Goal: Task Accomplishment & Management: Use online tool/utility

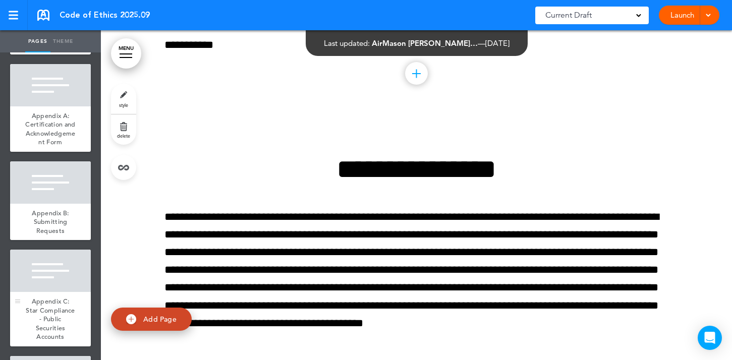
scroll to position [1139, 0]
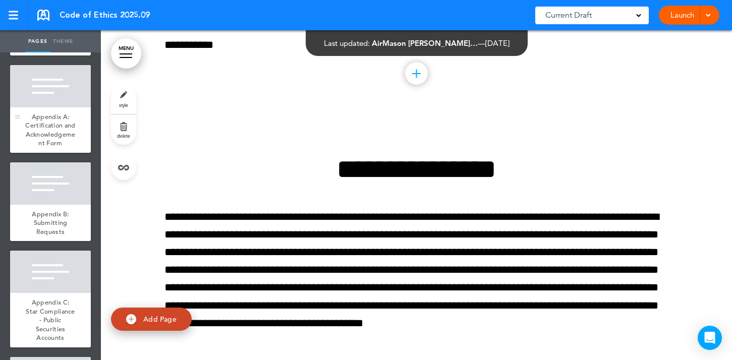
click at [60, 82] on div at bounding box center [50, 86] width 81 height 42
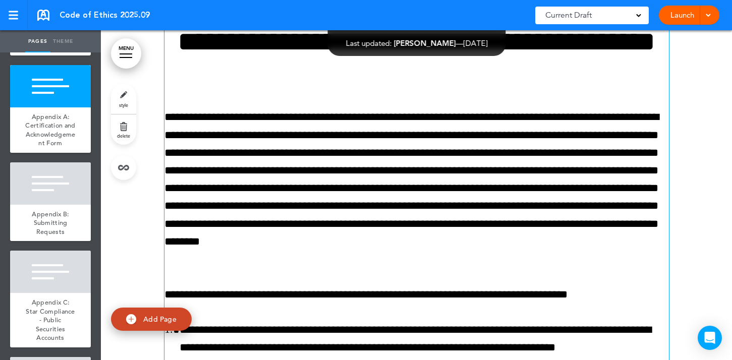
scroll to position [17462, 0]
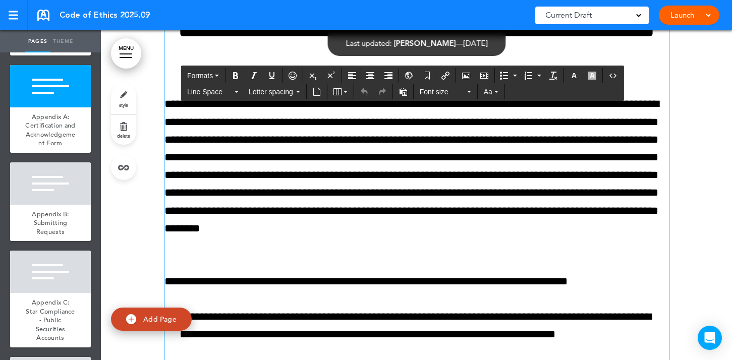
click at [554, 143] on p "**********" at bounding box center [416, 175] width 504 height 160
click at [498, 255] on p "**********" at bounding box center [416, 175] width 504 height 160
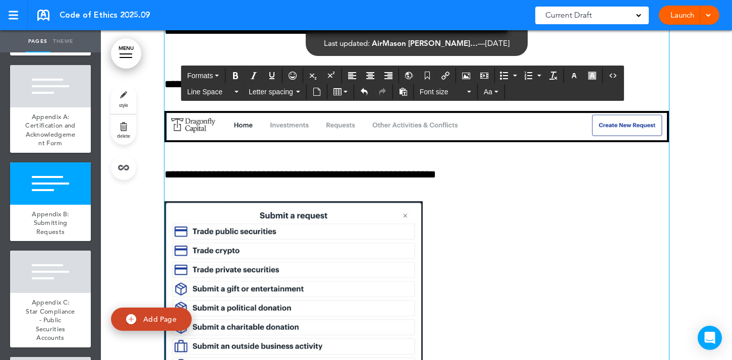
scroll to position [18320, 0]
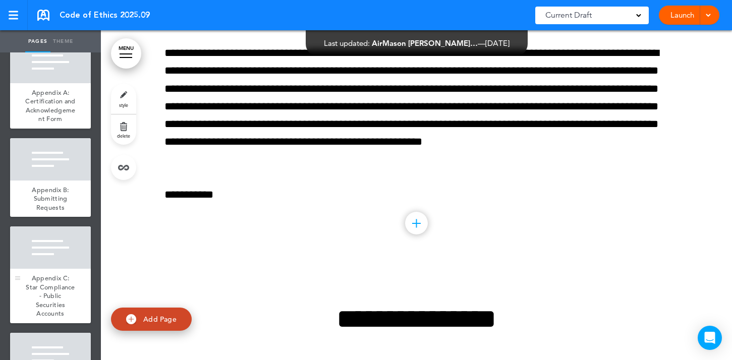
scroll to position [1158, 0]
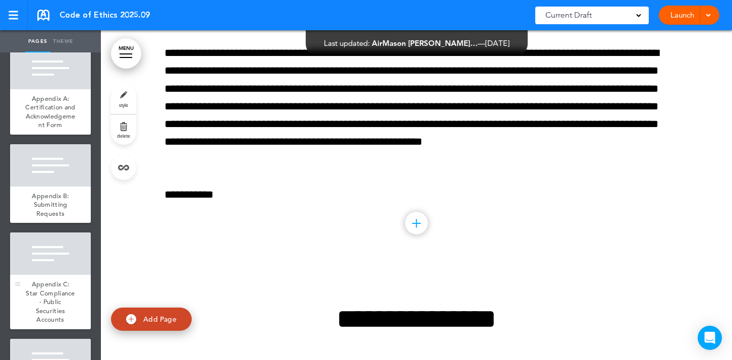
click at [62, 99] on span "Appendix A: Certification and Acknowledgement Form" at bounding box center [50, 111] width 50 height 35
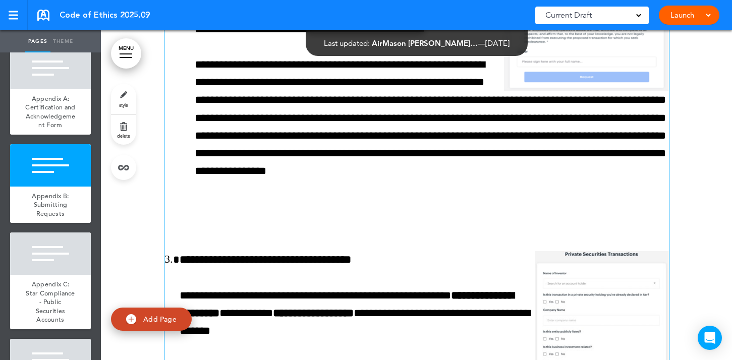
scroll to position [19862, 0]
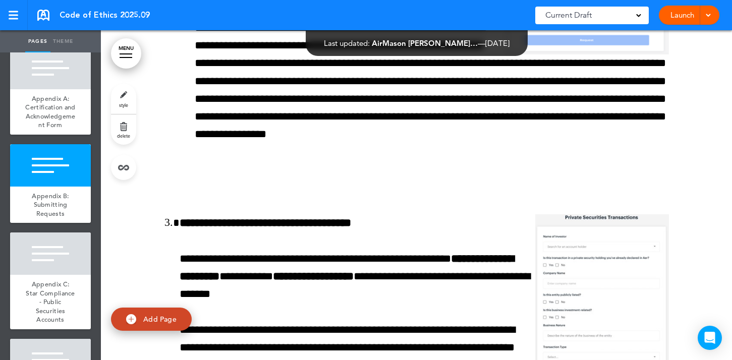
click at [707, 16] on span at bounding box center [708, 14] width 7 height 7
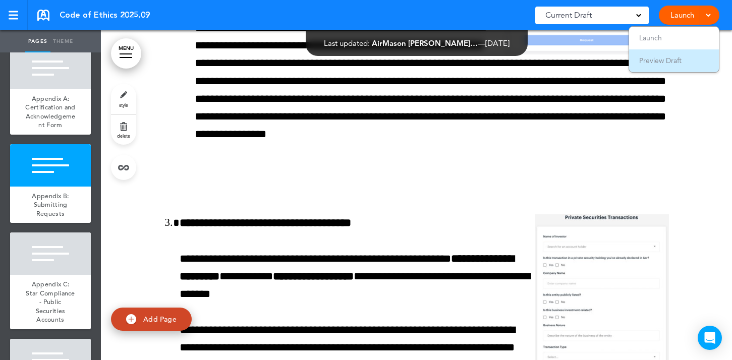
click at [669, 63] on span "Preview Draft" at bounding box center [660, 60] width 42 height 9
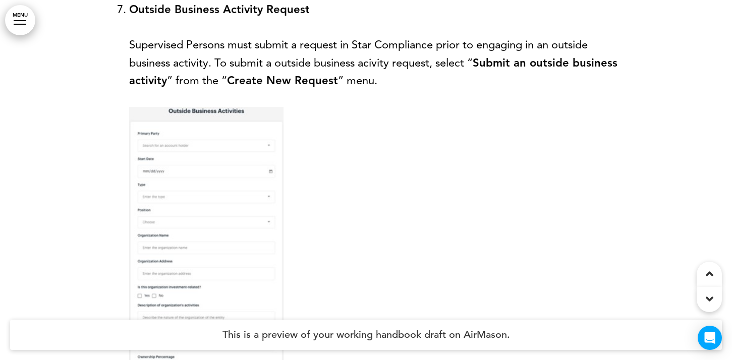
scroll to position [21736, 0]
